Goal: Task Accomplishment & Management: Manage account settings

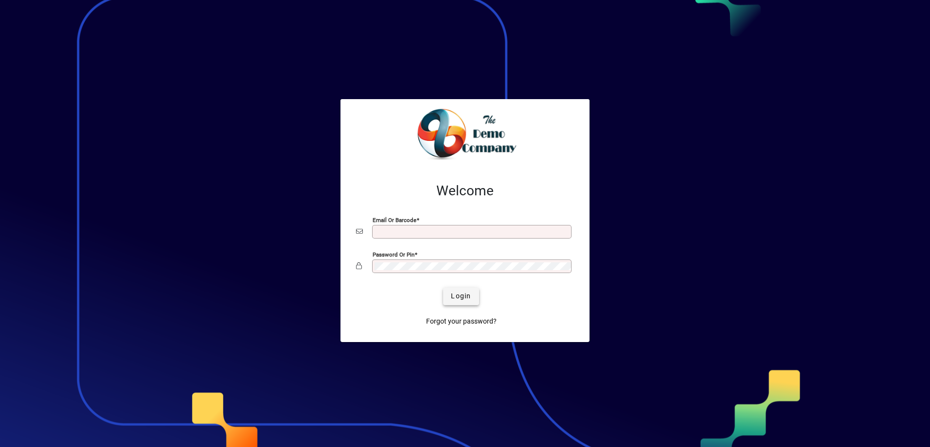
type input "**********"
click at [470, 298] on span "Login" at bounding box center [461, 296] width 20 height 10
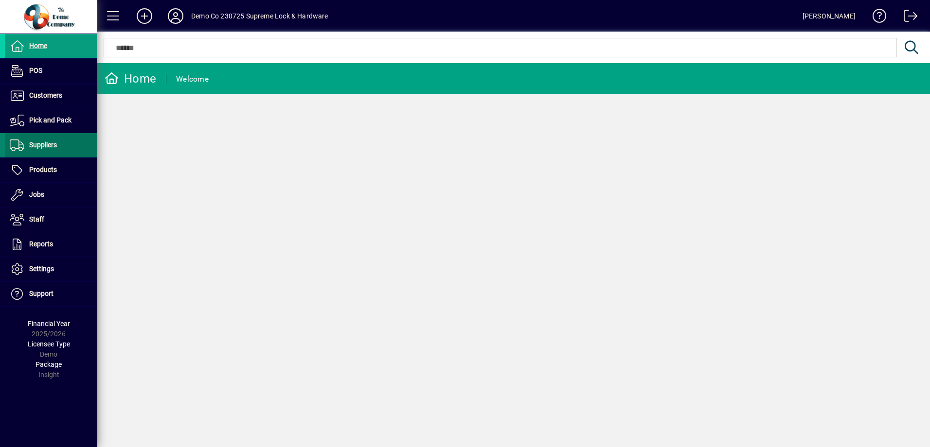
click at [46, 147] on span "Suppliers" at bounding box center [43, 145] width 28 height 8
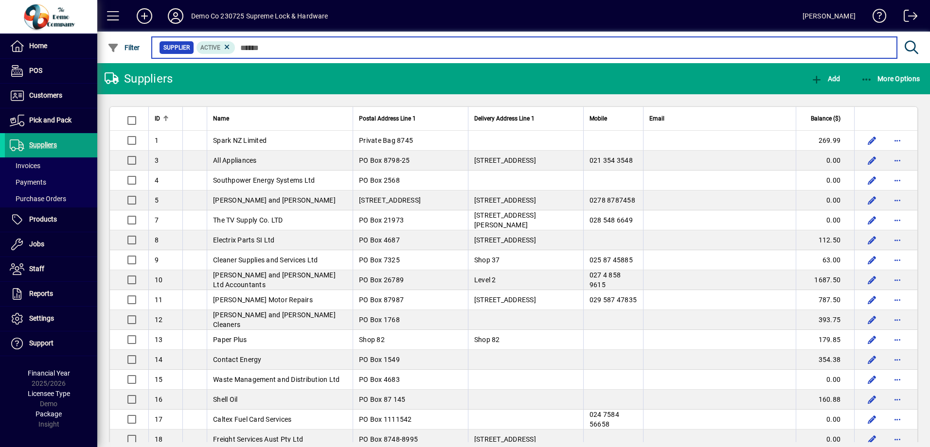
click at [286, 51] on input "text" at bounding box center [562, 48] width 654 height 14
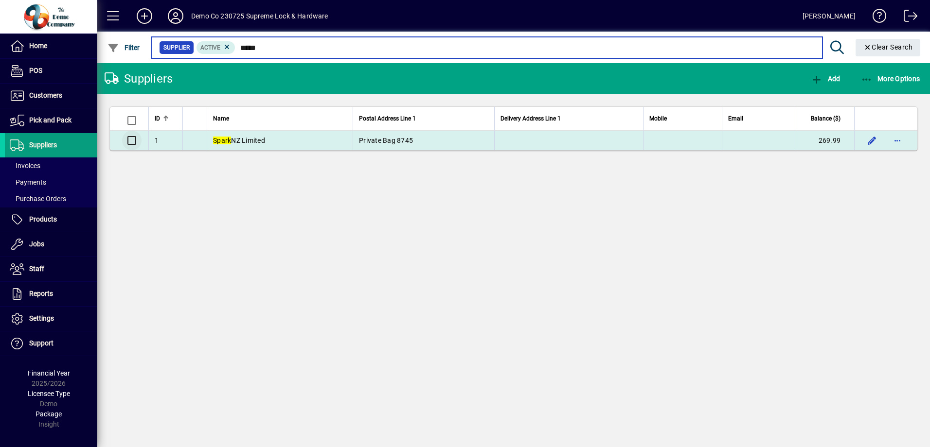
type input "*****"
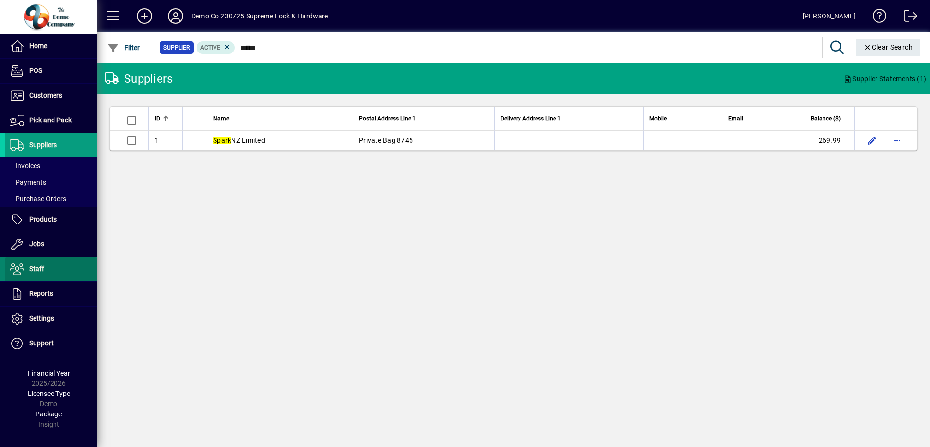
click at [44, 265] on span "Staff" at bounding box center [24, 270] width 39 height 12
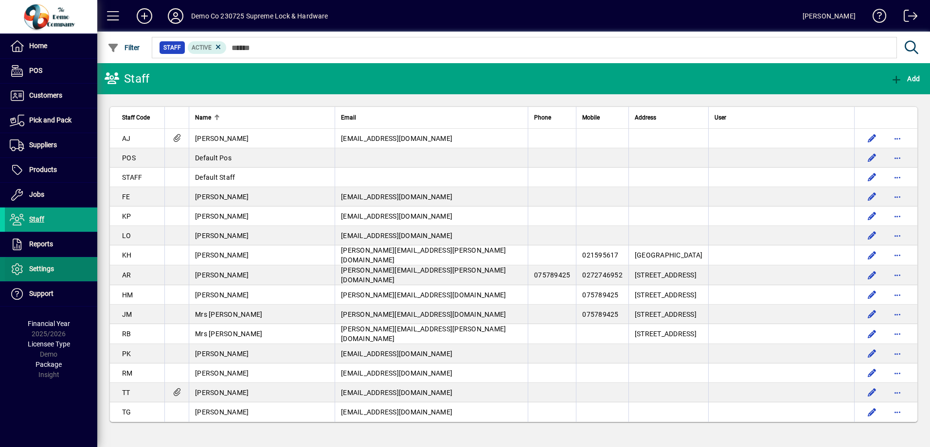
click at [43, 275] on span at bounding box center [51, 269] width 92 height 23
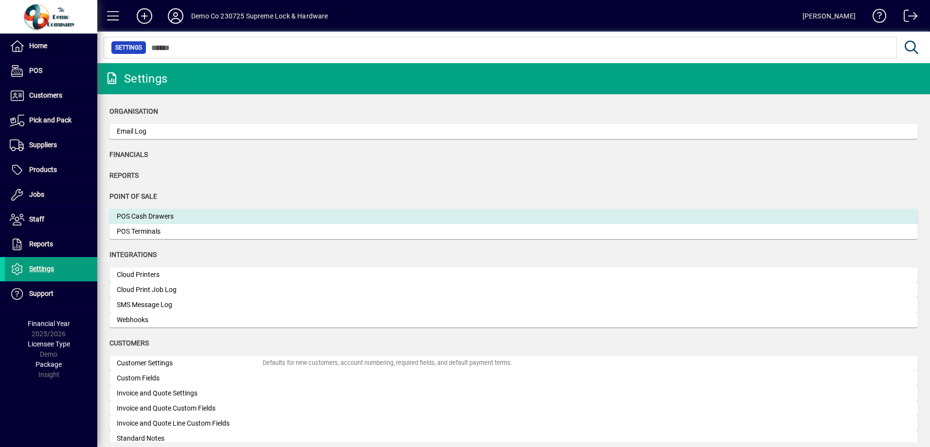
click at [144, 215] on div "POS Cash Drawers" at bounding box center [190, 217] width 146 height 10
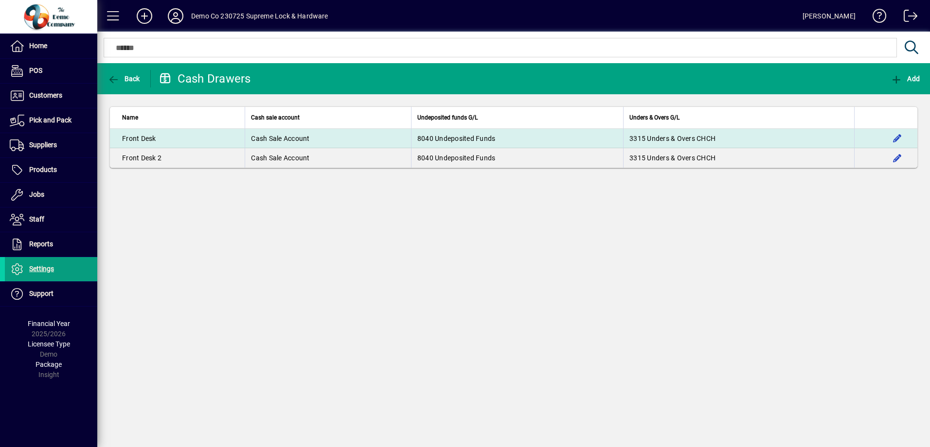
click at [137, 140] on td "Front Desk" at bounding box center [177, 138] width 135 height 19
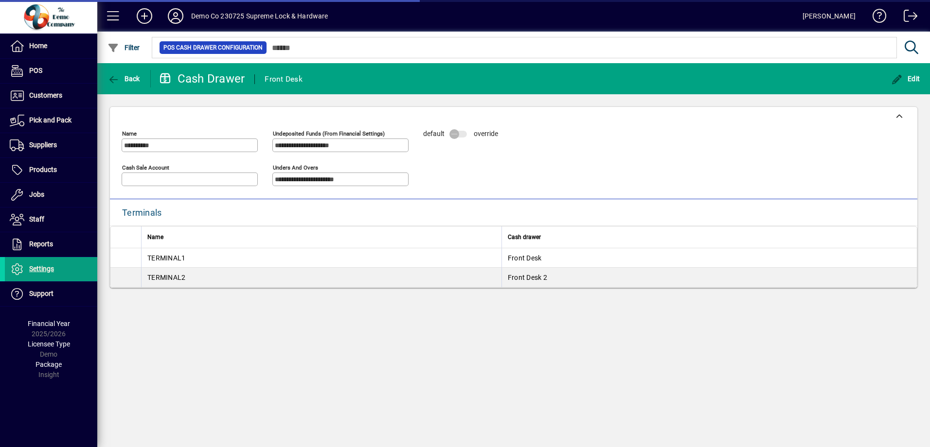
type input "**********"
click at [170, 255] on div "TERMINAL1" at bounding box center [321, 258] width 348 height 10
click at [176, 279] on div "TERMINAL2" at bounding box center [321, 278] width 348 height 10
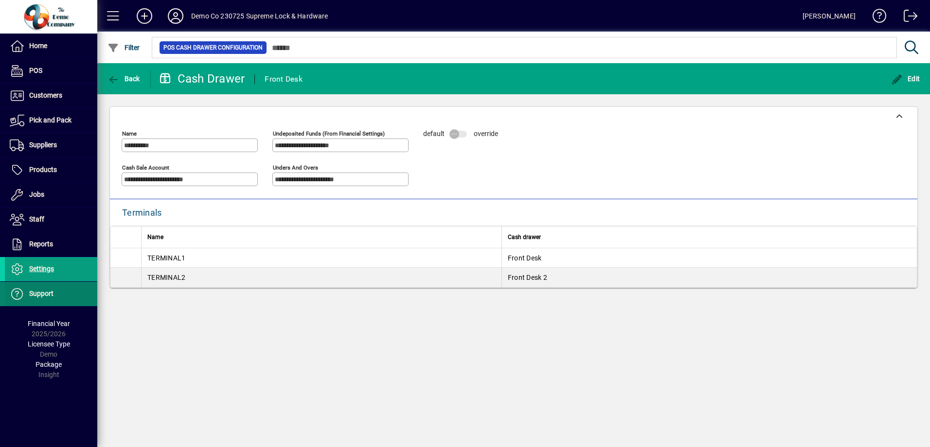
click at [36, 296] on span "Support" at bounding box center [41, 294] width 24 height 8
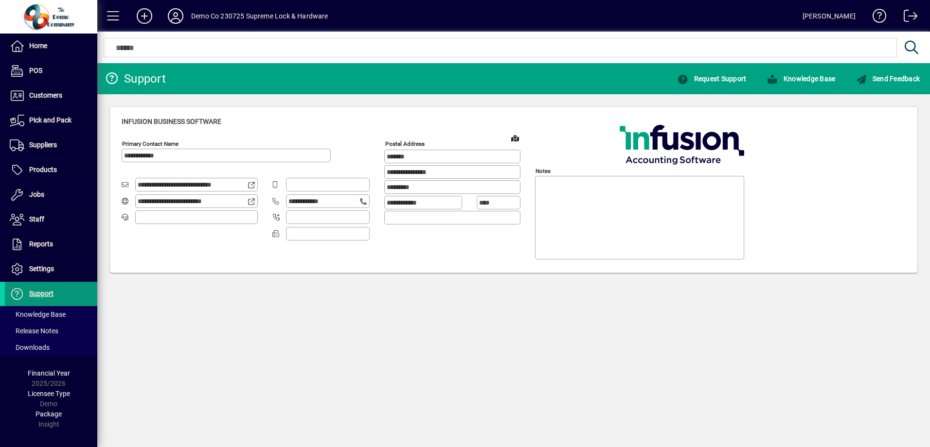
type input "**********"
click at [44, 117] on span "Pick and Pack" at bounding box center [50, 120] width 42 height 8
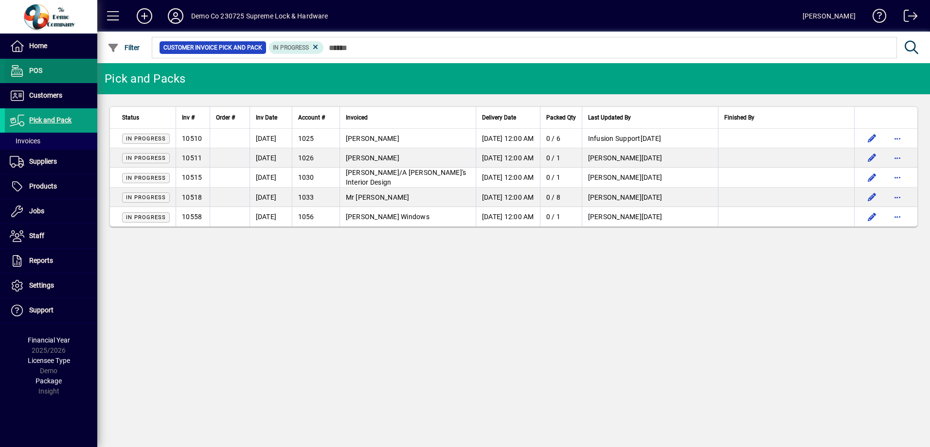
click at [55, 68] on span at bounding box center [51, 70] width 92 height 23
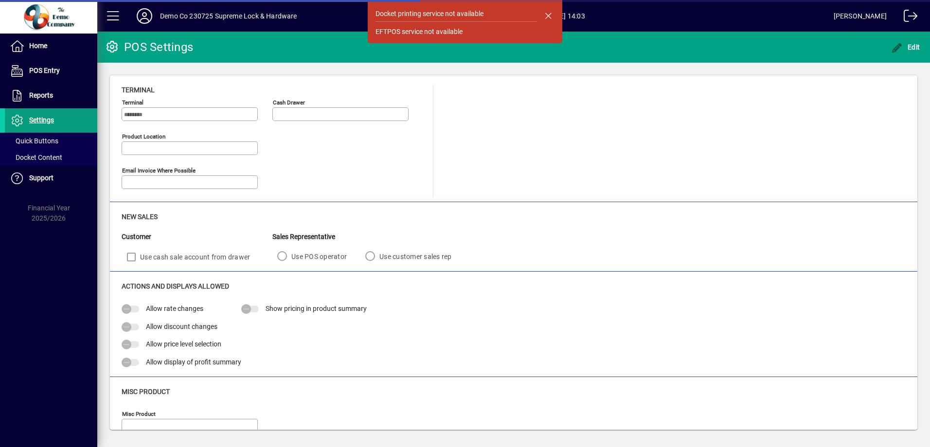
type input "**********"
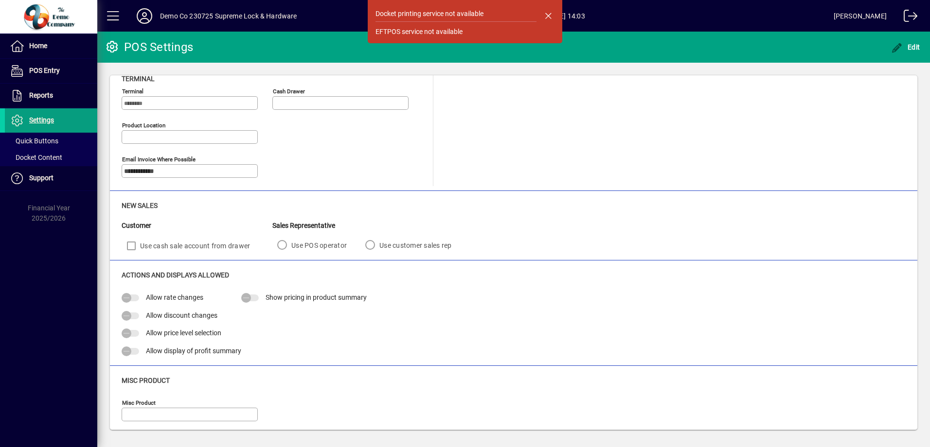
scroll to position [16, 0]
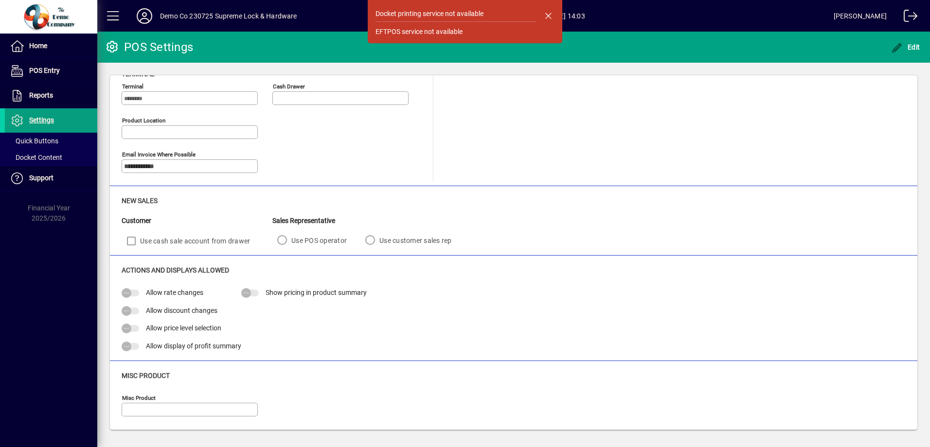
click at [369, 237] on div "Use POS operator Use customer sales rep" at bounding box center [368, 242] width 193 height 15
click at [547, 14] on span "button" at bounding box center [547, 15] width 23 height 23
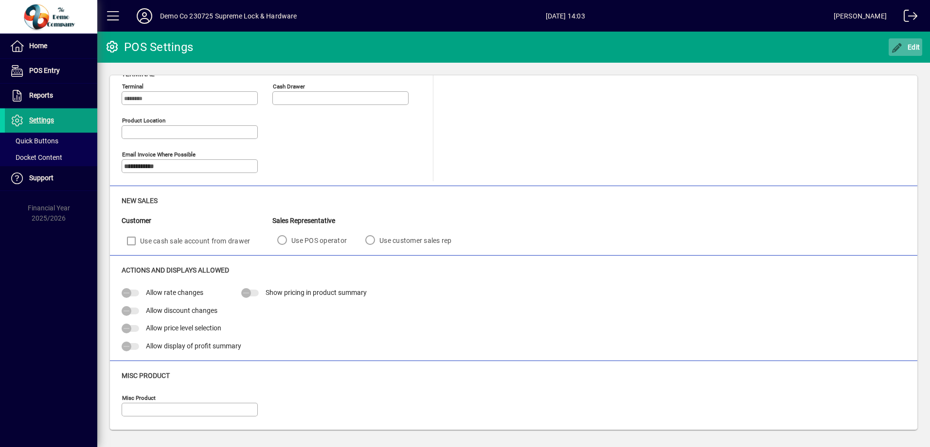
click at [915, 43] on span "Edit" at bounding box center [905, 47] width 29 height 8
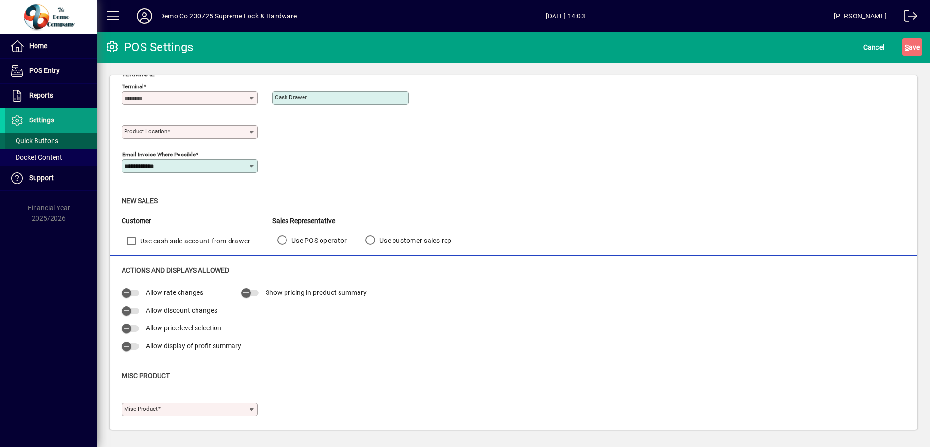
click at [49, 141] on span "Quick Buttons" at bounding box center [34, 141] width 49 height 8
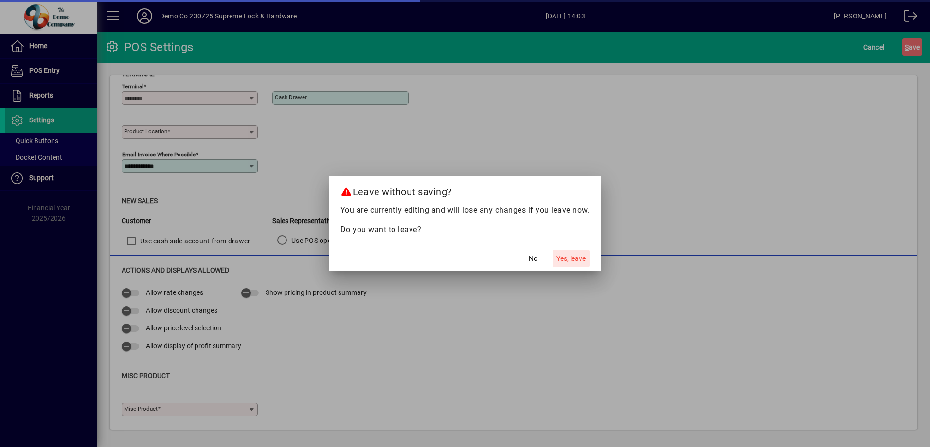
click at [561, 261] on span "Yes, leave" at bounding box center [570, 259] width 29 height 10
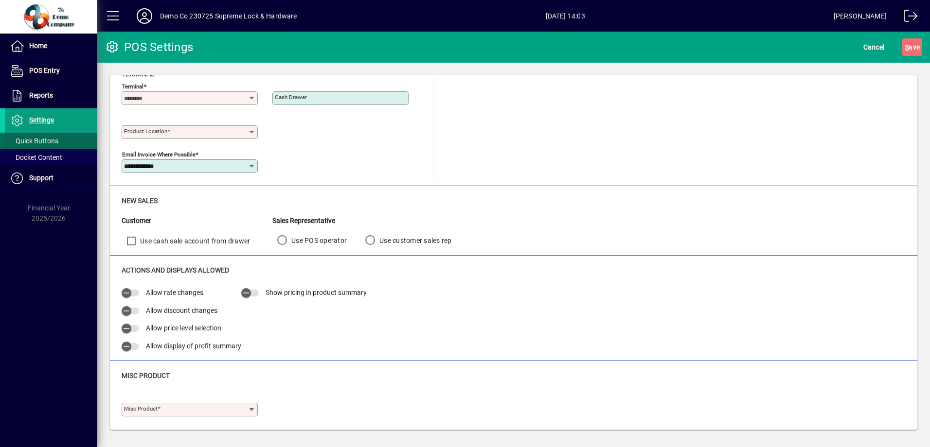
click at [35, 143] on span "Quick Buttons" at bounding box center [34, 141] width 49 height 8
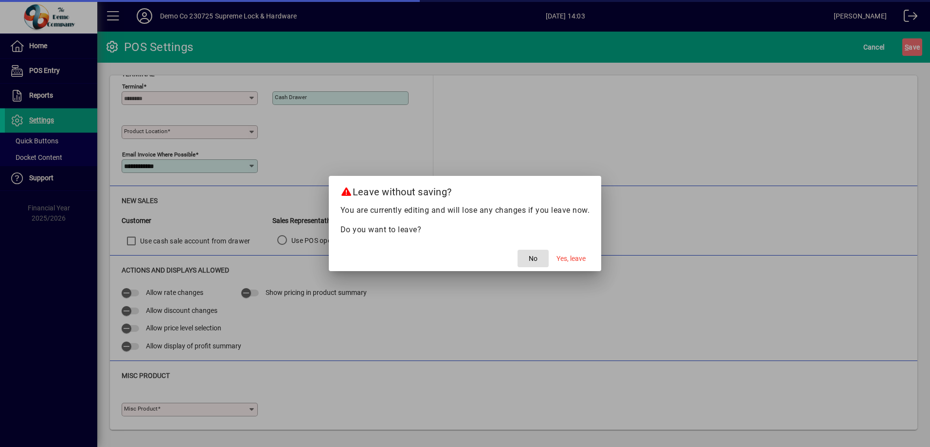
click at [533, 257] on span "No" at bounding box center [533, 259] width 9 height 10
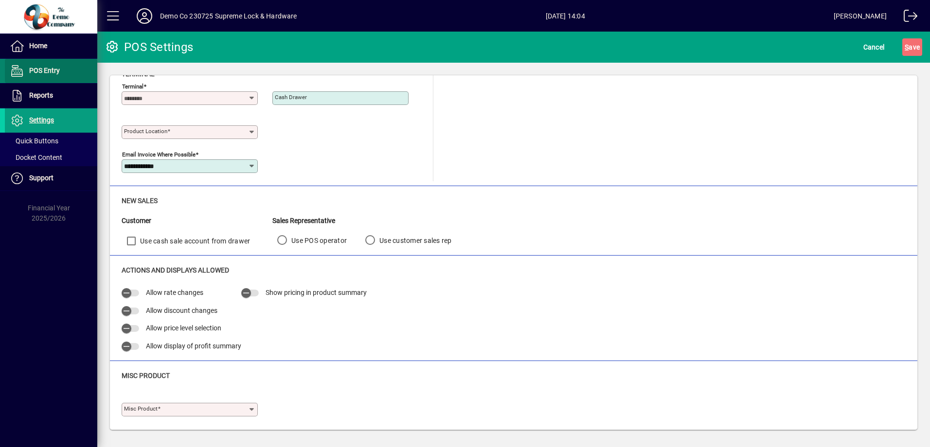
click at [35, 72] on span "POS Entry" at bounding box center [44, 71] width 31 height 8
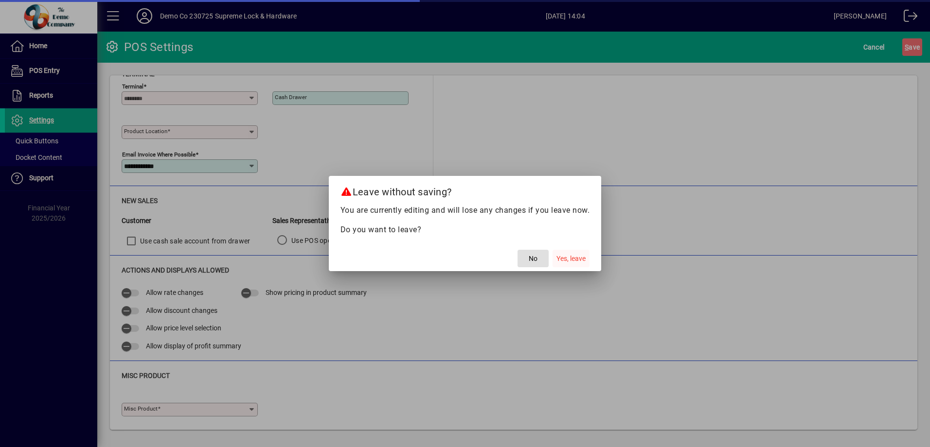
click at [573, 263] on span "Yes, leave" at bounding box center [570, 259] width 29 height 10
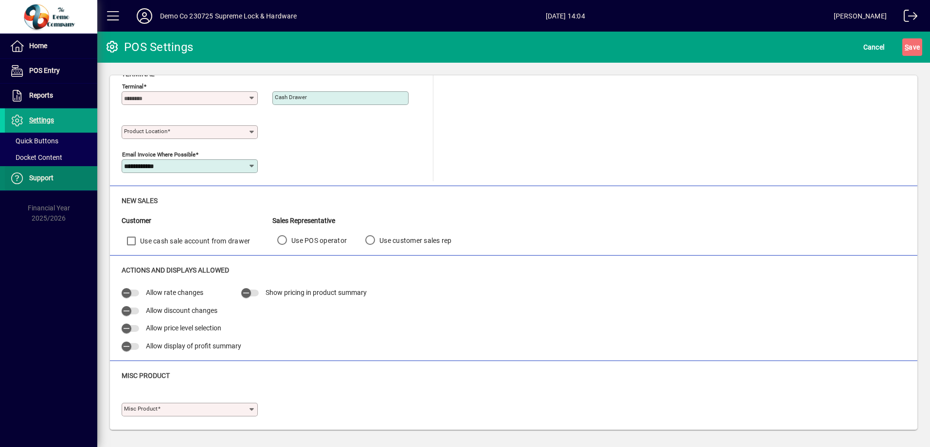
click at [32, 174] on span "Support" at bounding box center [41, 178] width 24 height 8
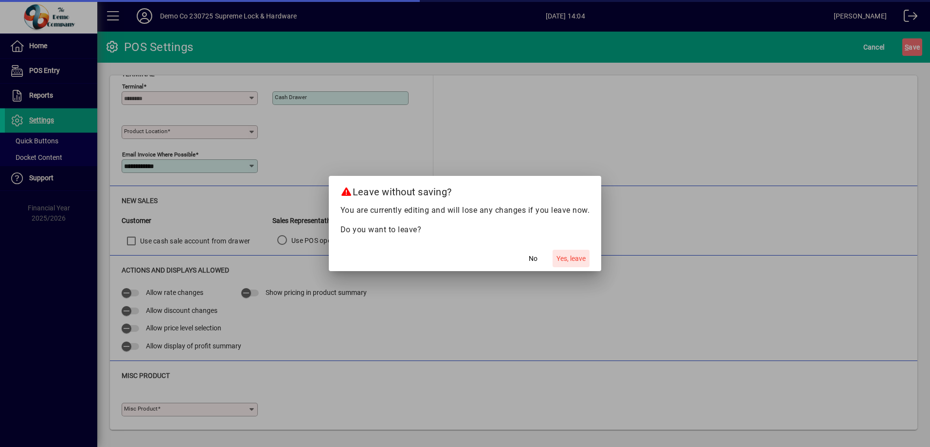
click at [572, 257] on span "Yes, leave" at bounding box center [570, 259] width 29 height 10
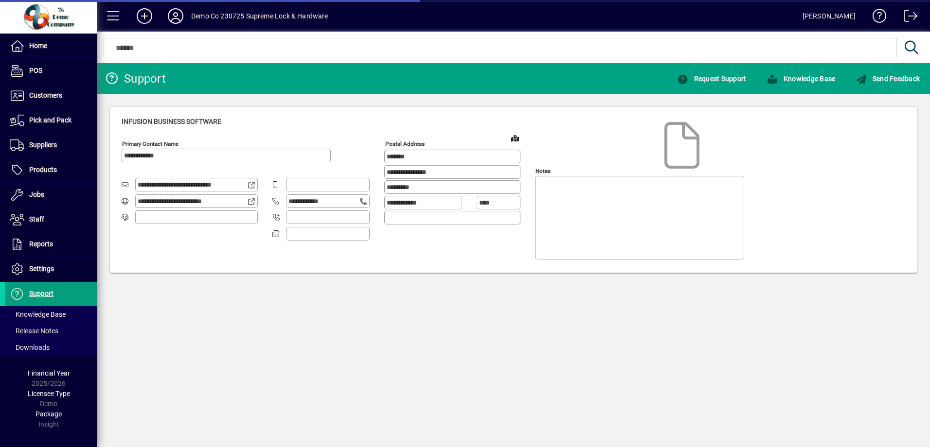
type input "**********"
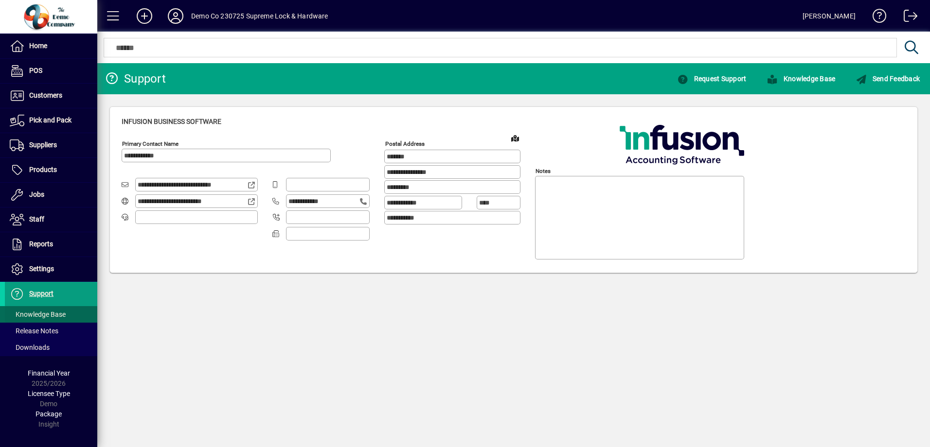
click at [52, 316] on span "Knowledge Base" at bounding box center [38, 315] width 56 height 8
